Goal: Task Accomplishment & Management: Manage account settings

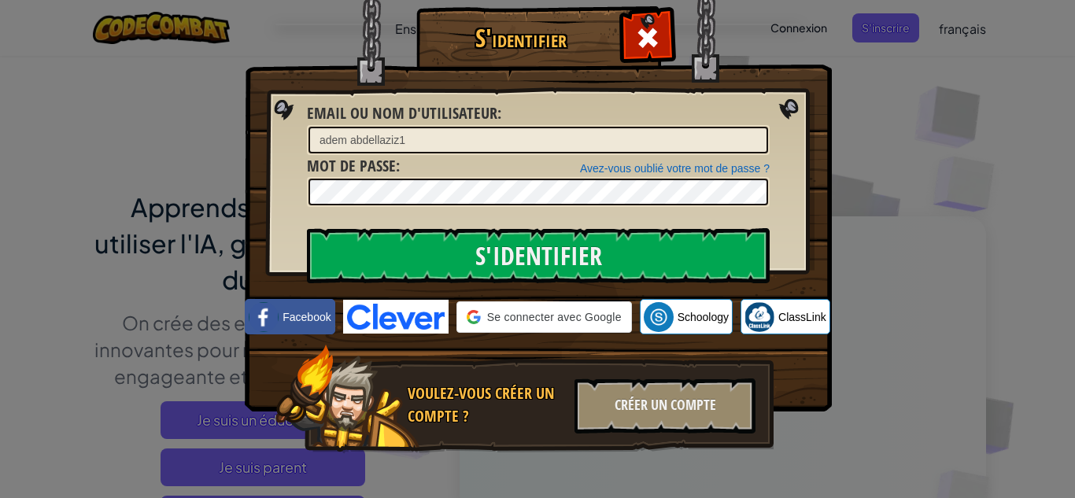
click at [441, 125] on div "adem abdellaziz1" at bounding box center [538, 140] width 463 height 30
click at [431, 135] on input "adem abdellaziz1" at bounding box center [538, 140] width 460 height 27
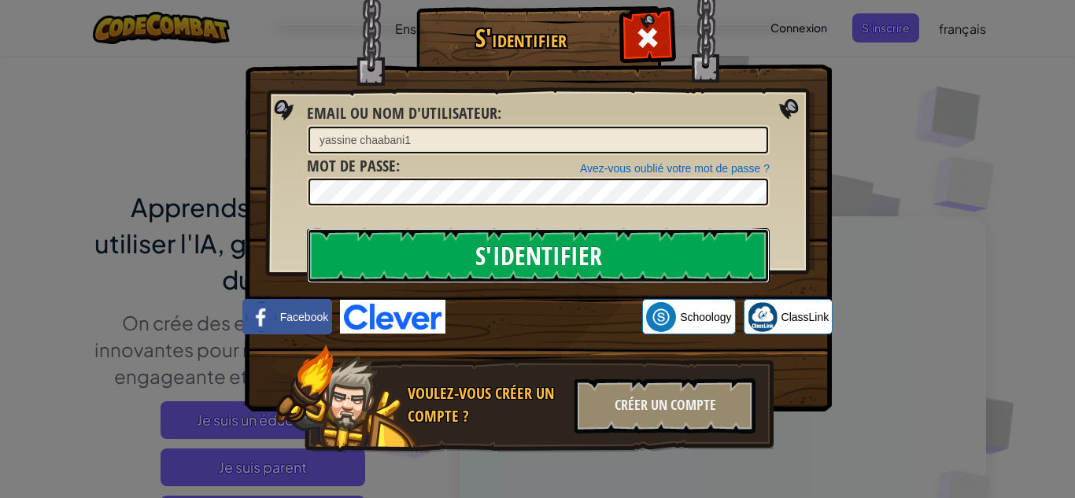
click at [433, 267] on input "S'identifier" at bounding box center [538, 255] width 463 height 55
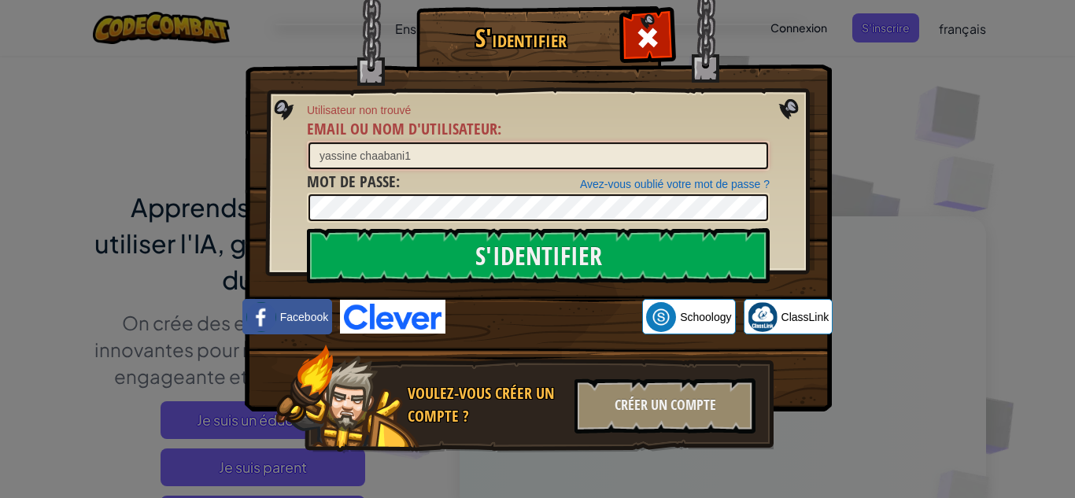
click at [324, 160] on input "yassine chaabani1" at bounding box center [538, 155] width 460 height 27
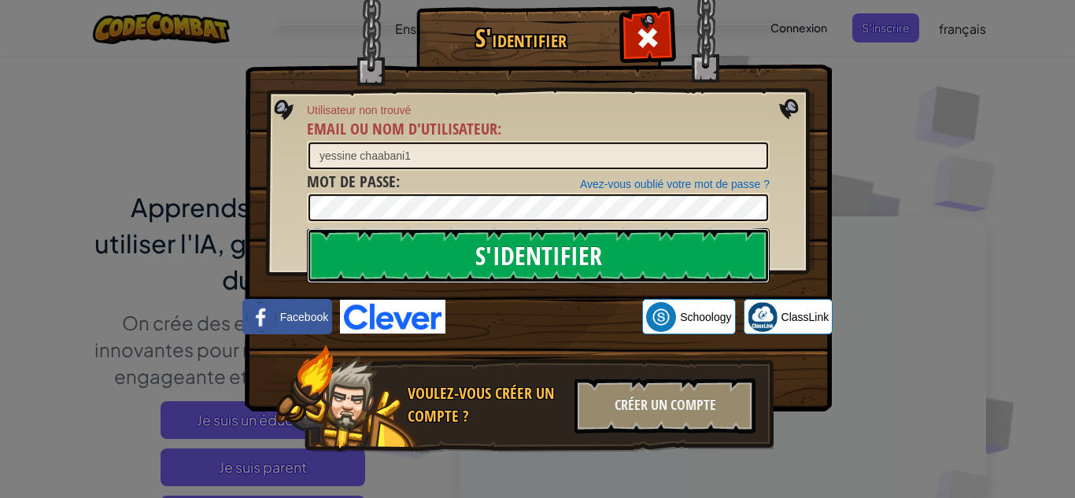
click at [399, 249] on input "S'identifier" at bounding box center [538, 255] width 463 height 55
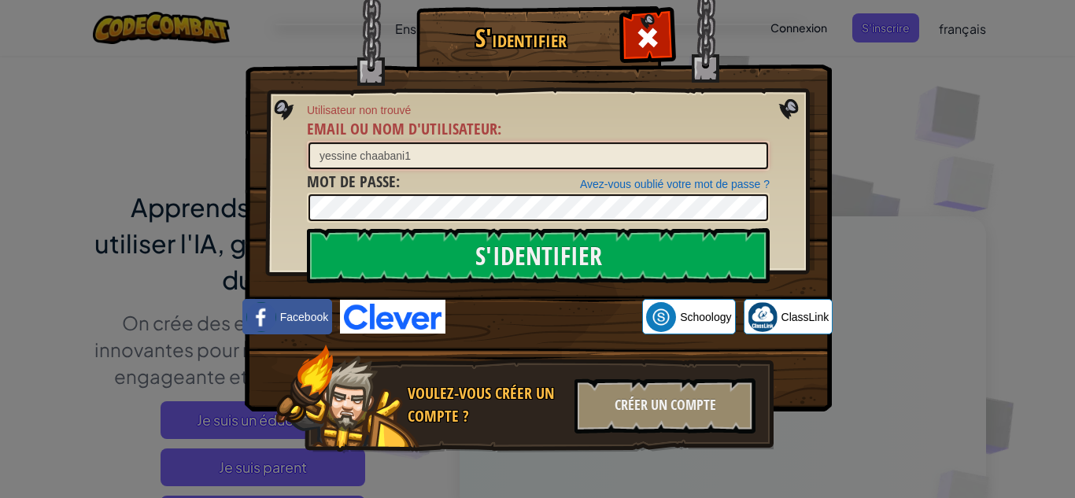
click at [327, 152] on input "yessine chaabani1" at bounding box center [538, 155] width 460 height 27
click at [355, 151] on input "yassine chaabani1" at bounding box center [538, 155] width 460 height 27
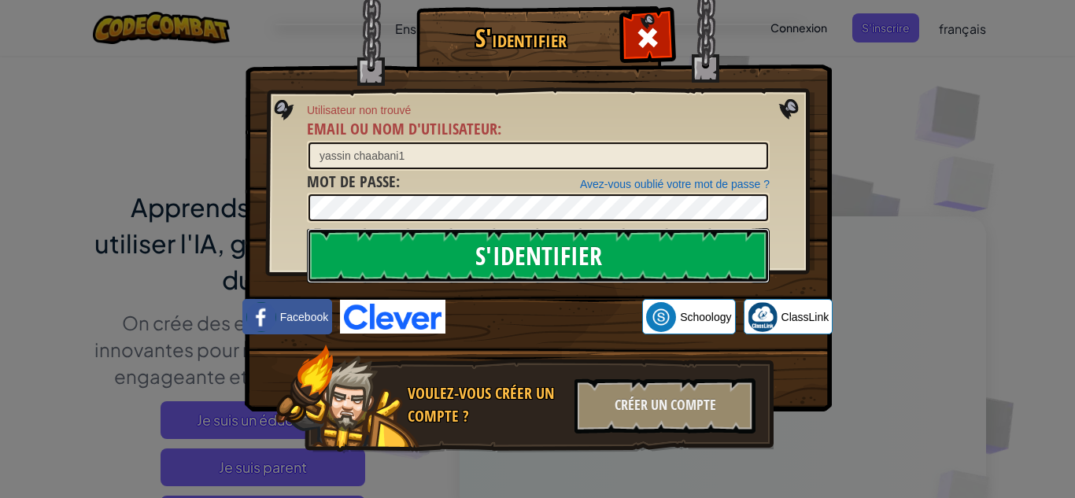
click at [413, 238] on input "S'identifier" at bounding box center [538, 255] width 463 height 55
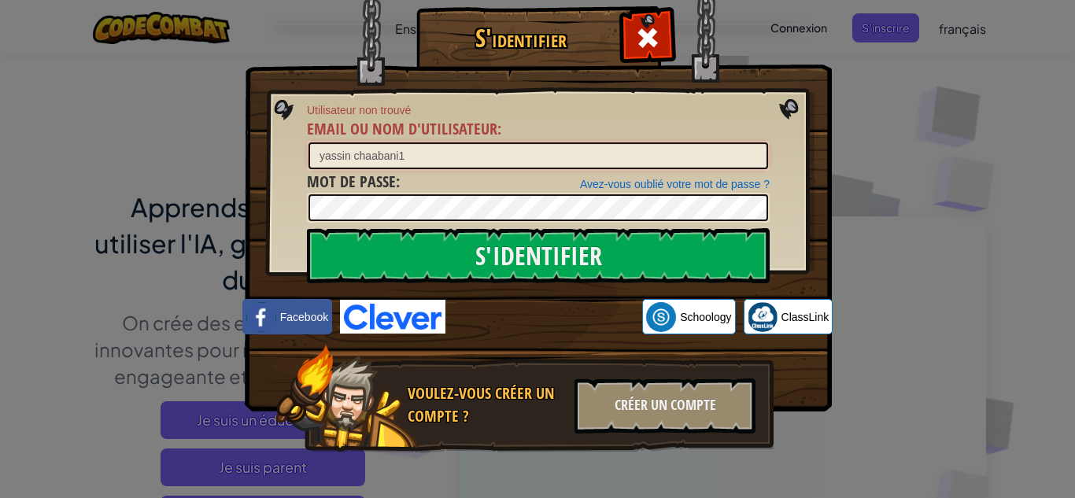
click at [392, 160] on input "yassin chaabani1" at bounding box center [538, 155] width 460 height 27
click at [345, 163] on input "yassin chaabane1" at bounding box center [538, 155] width 460 height 27
type input "yassine chaabane1"
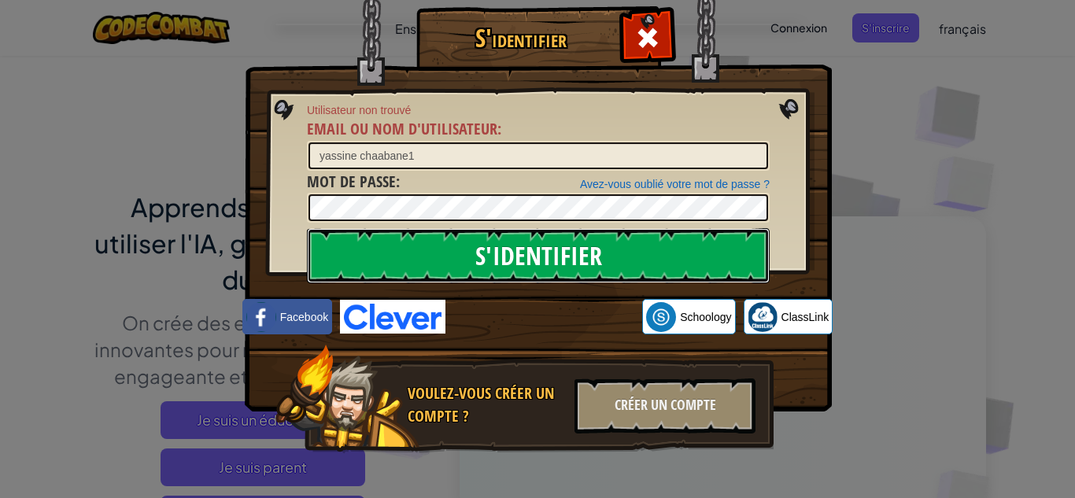
click at [394, 265] on input "S'identifier" at bounding box center [538, 255] width 463 height 55
